Goal: Information Seeking & Learning: Learn about a topic

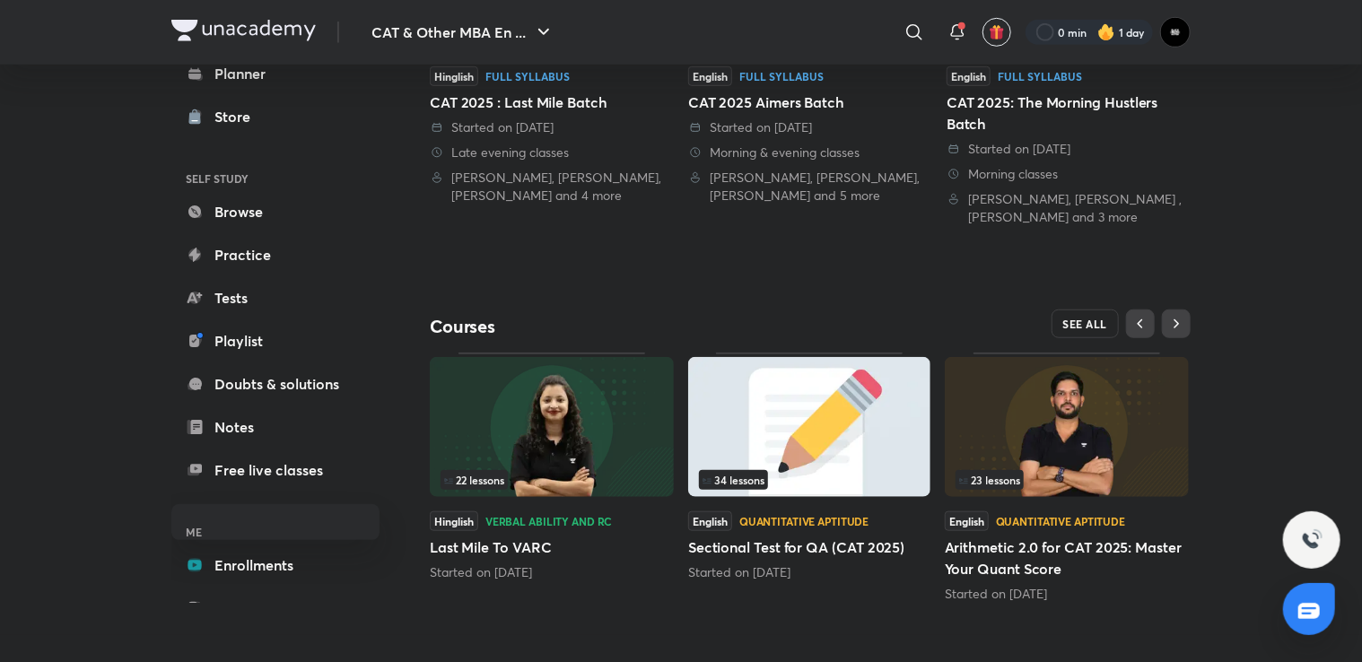
click at [1094, 321] on span "SEE ALL" at bounding box center [1085, 324] width 45 height 13
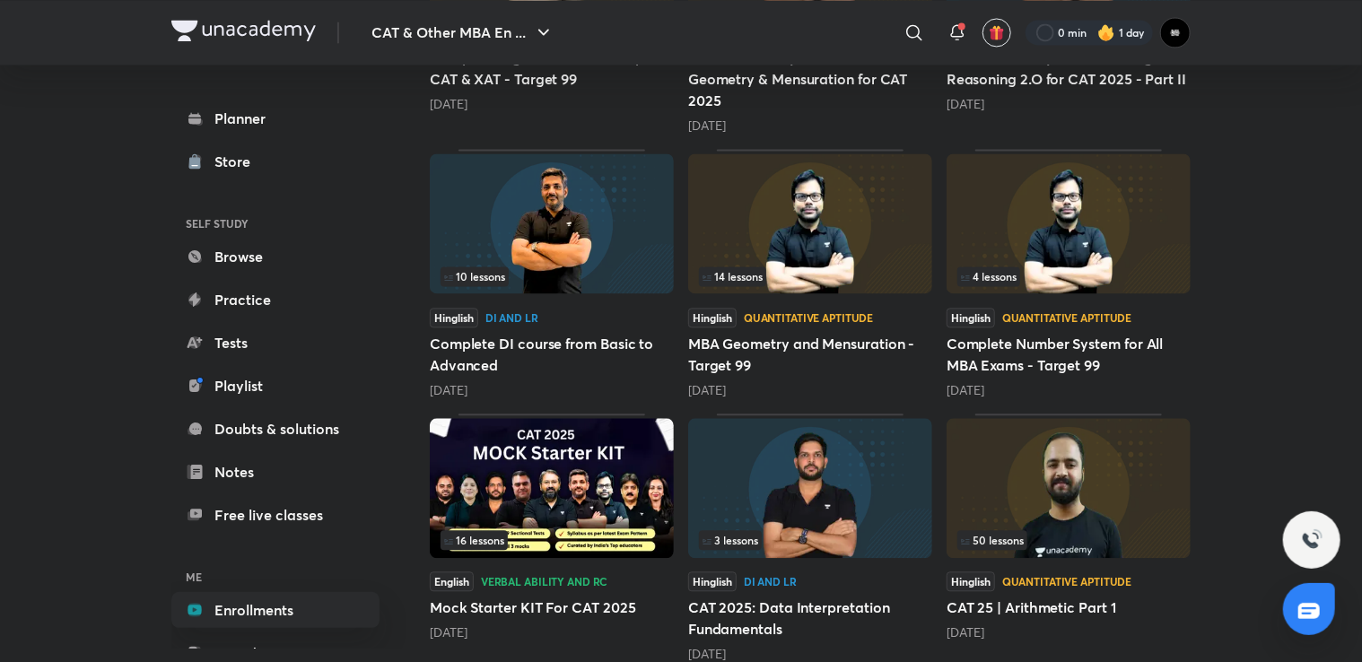
scroll to position [1851, 0]
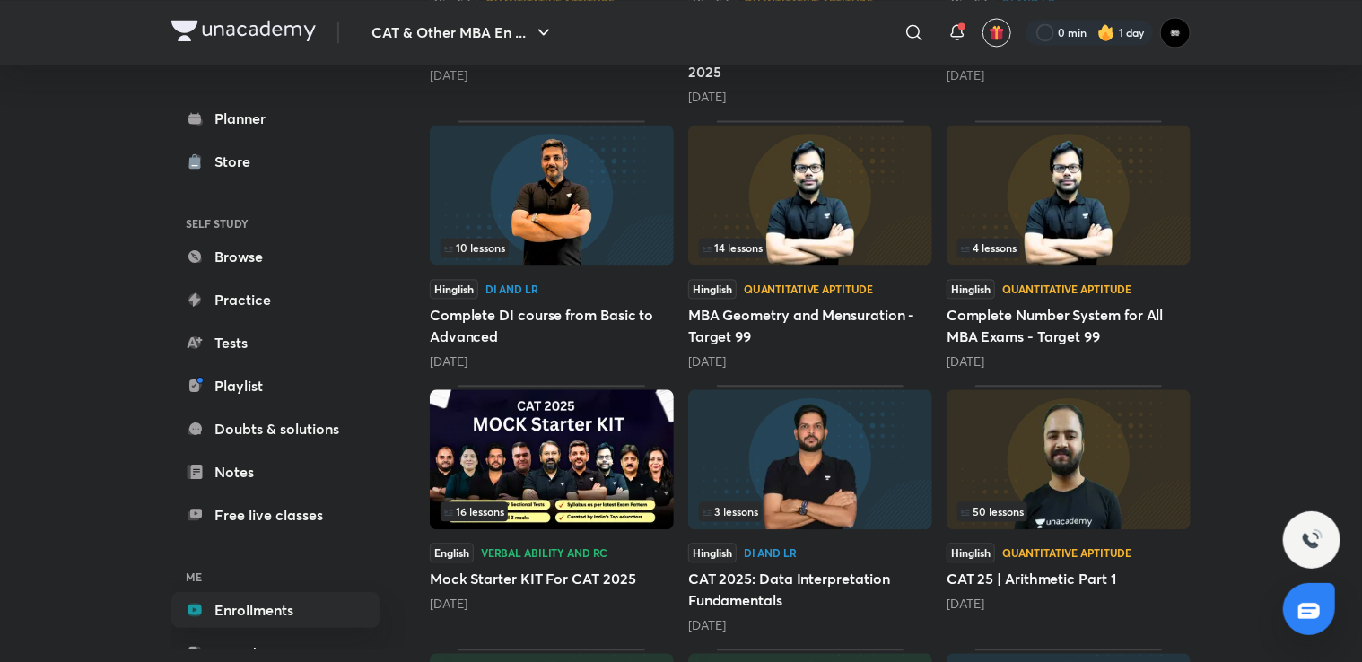
click at [1092, 431] on img at bounding box center [1068, 459] width 244 height 140
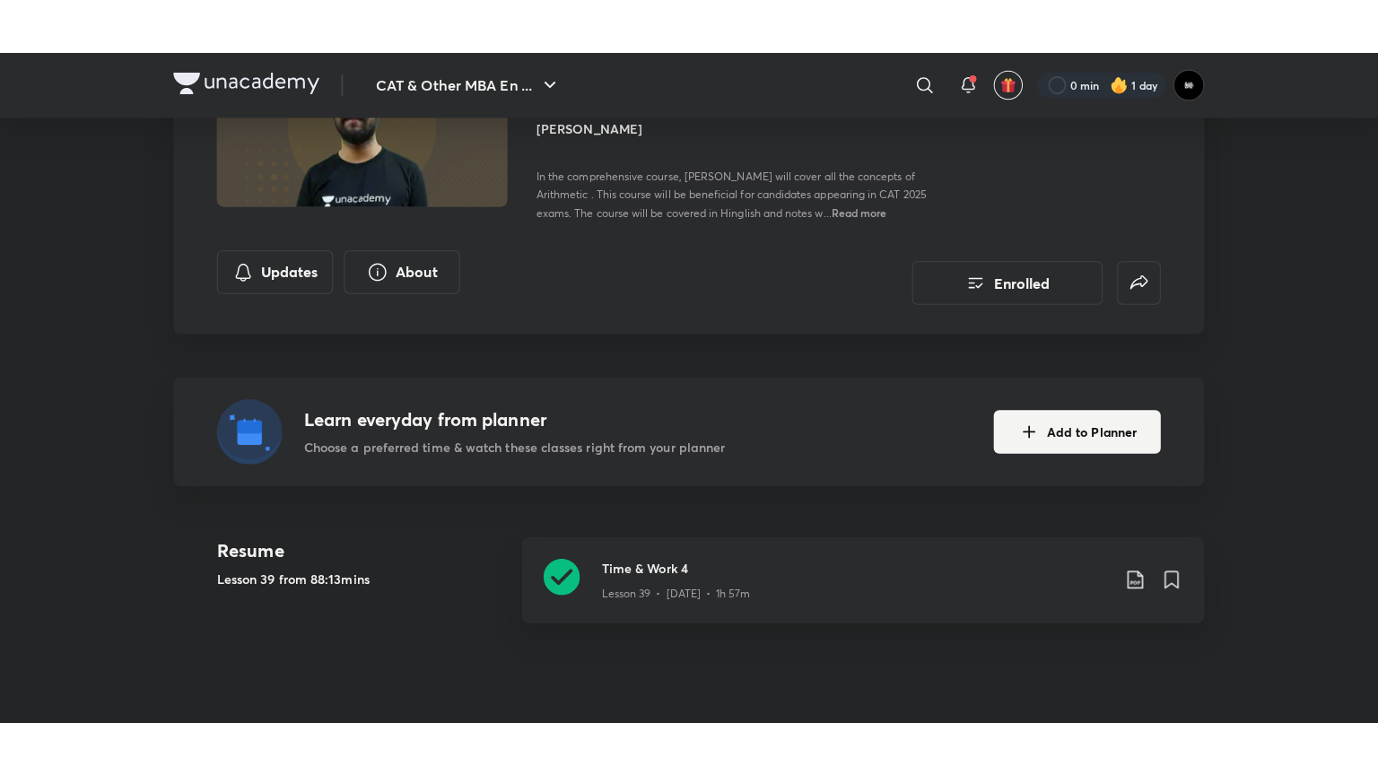
scroll to position [359, 0]
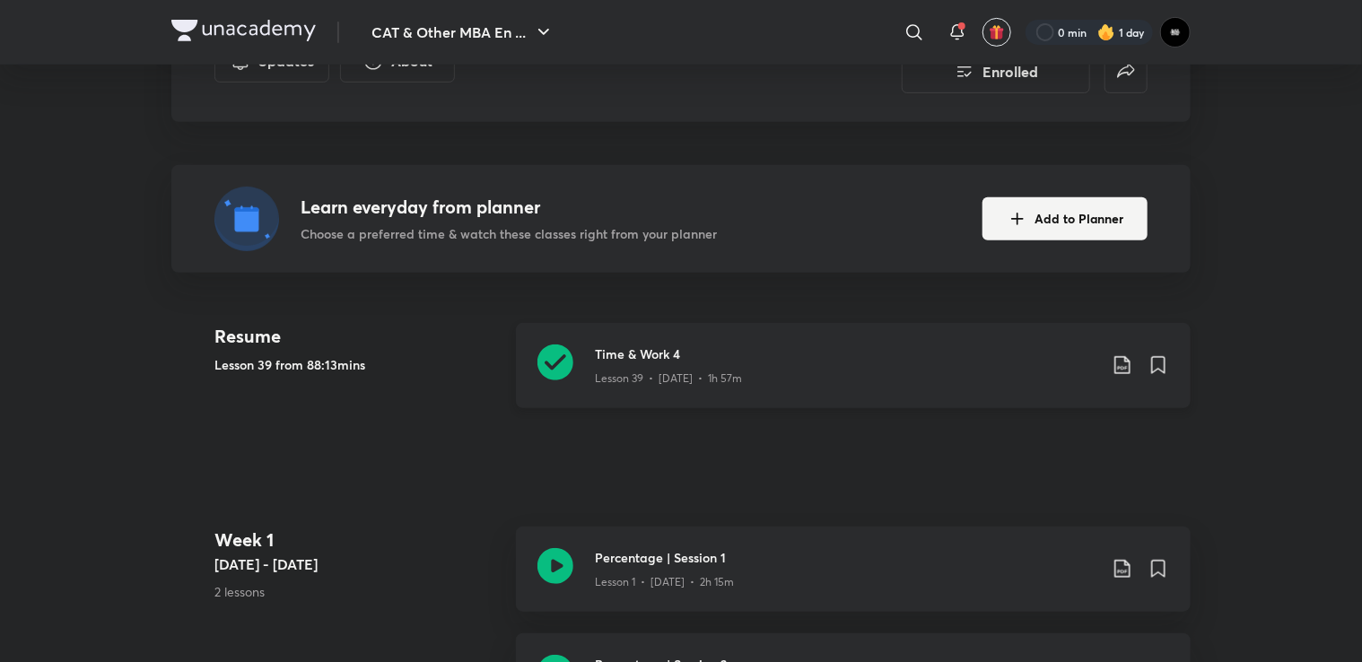
click at [803, 351] on h3 "Time & Work 4" at bounding box center [846, 353] width 502 height 19
